Goal: Information Seeking & Learning: Learn about a topic

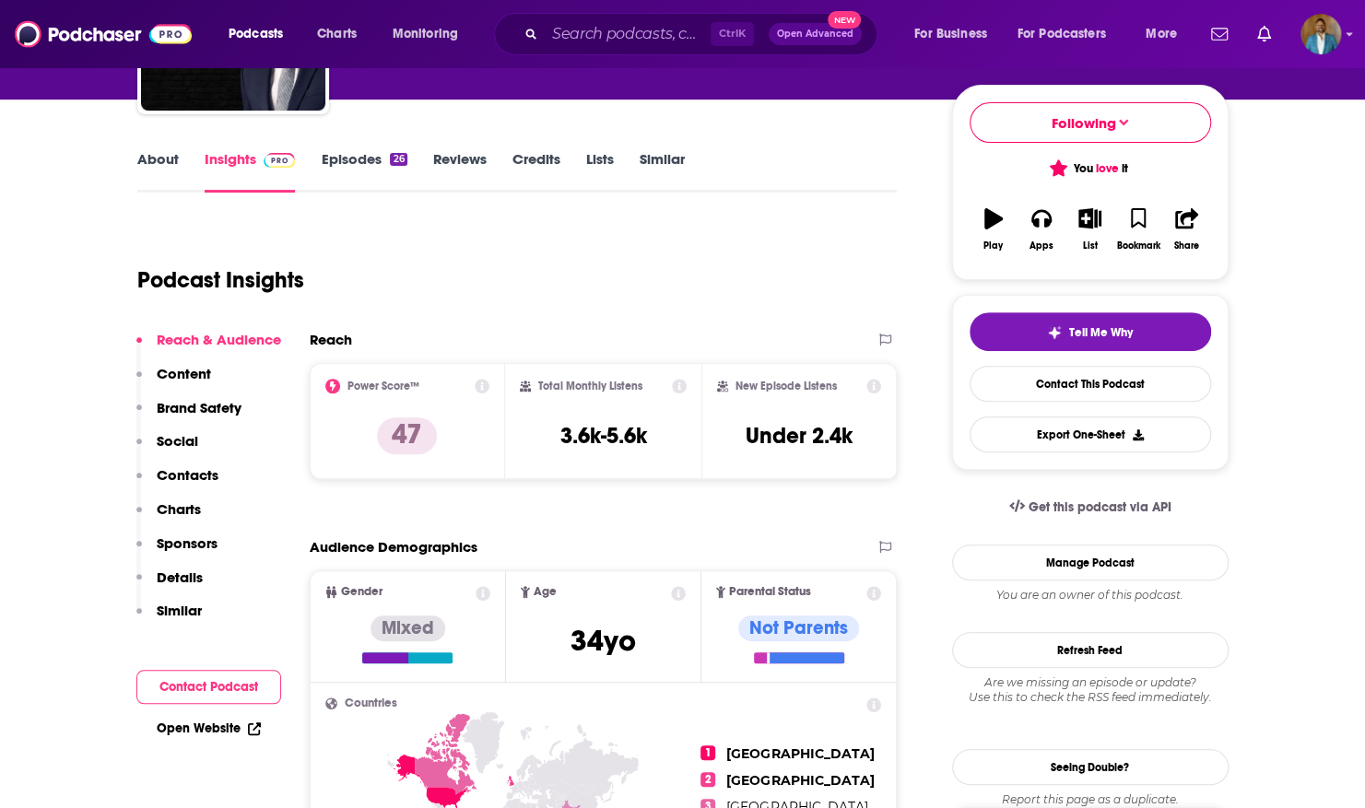
scroll to position [199, 0]
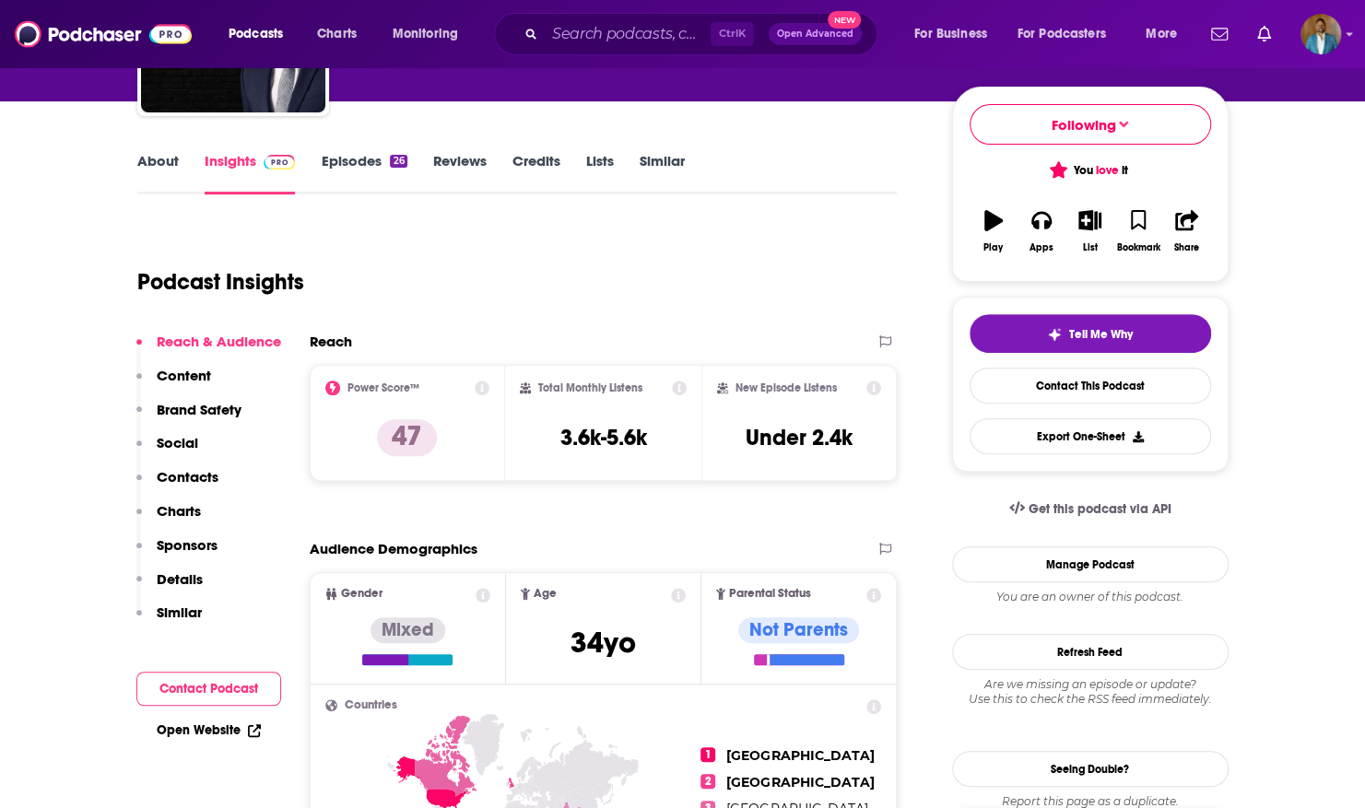
click at [203, 411] on p "Brand Safety" at bounding box center [199, 410] width 85 height 18
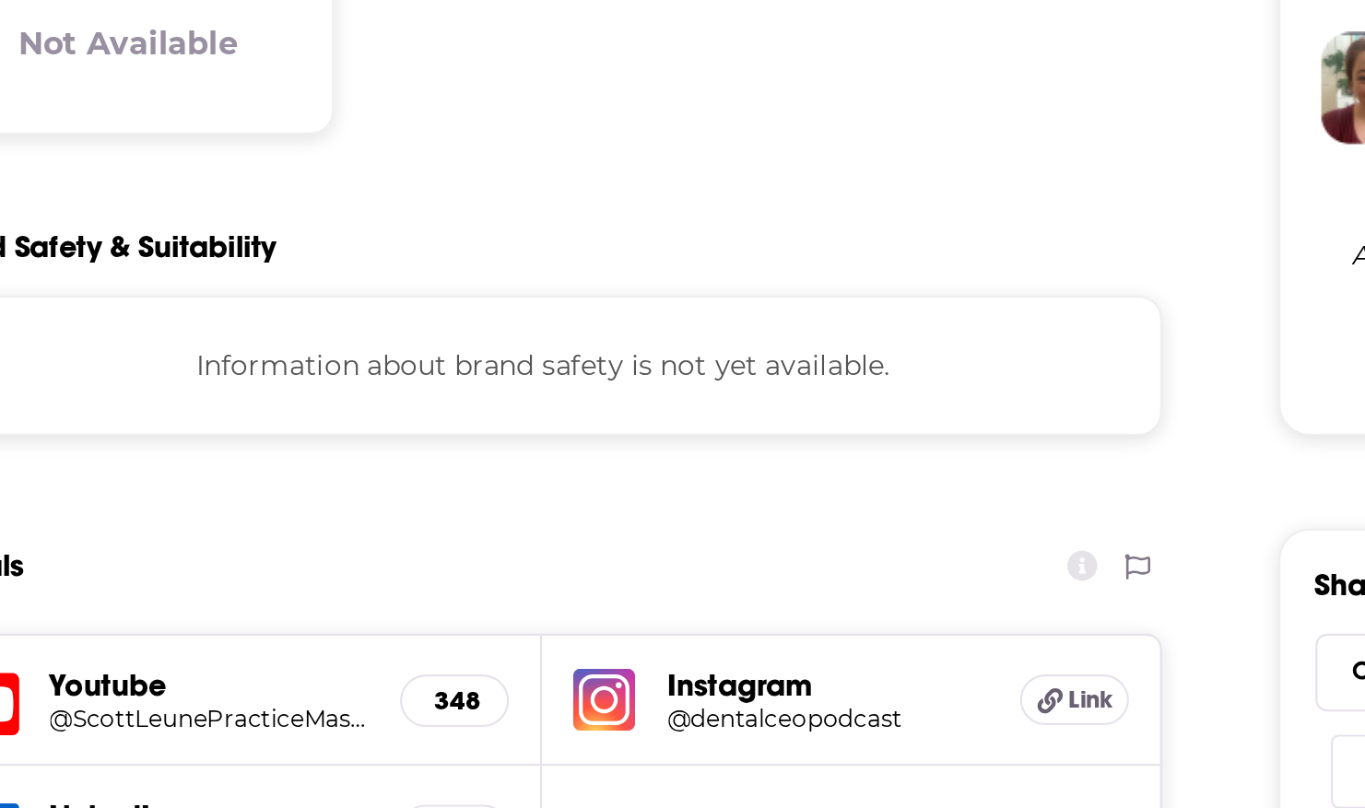
scroll to position [1077, 0]
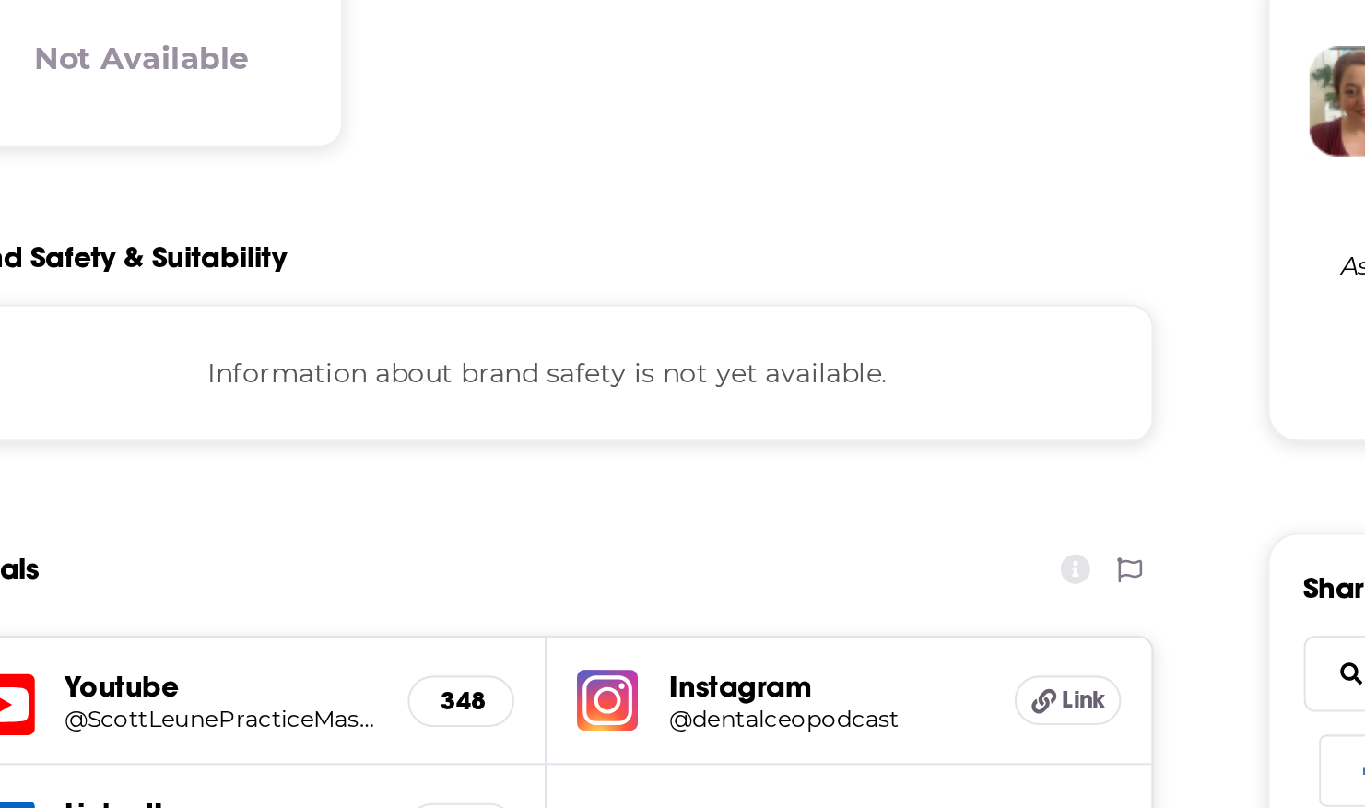
click at [648, 316] on div "Information about brand safety is not yet available." at bounding box center [604, 329] width 588 height 66
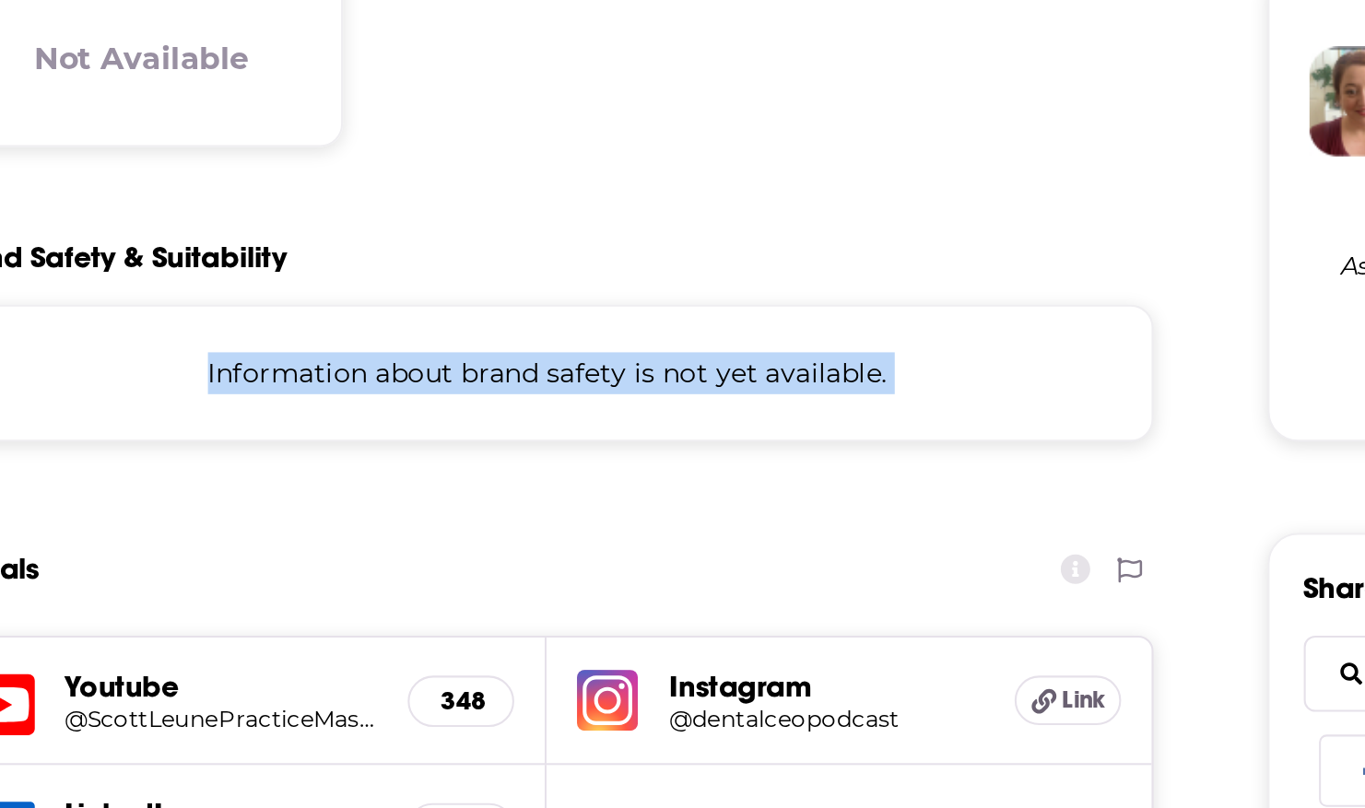
click at [648, 316] on div "Information about brand safety is not yet available." at bounding box center [604, 329] width 588 height 66
